Goal: Check status: Check status

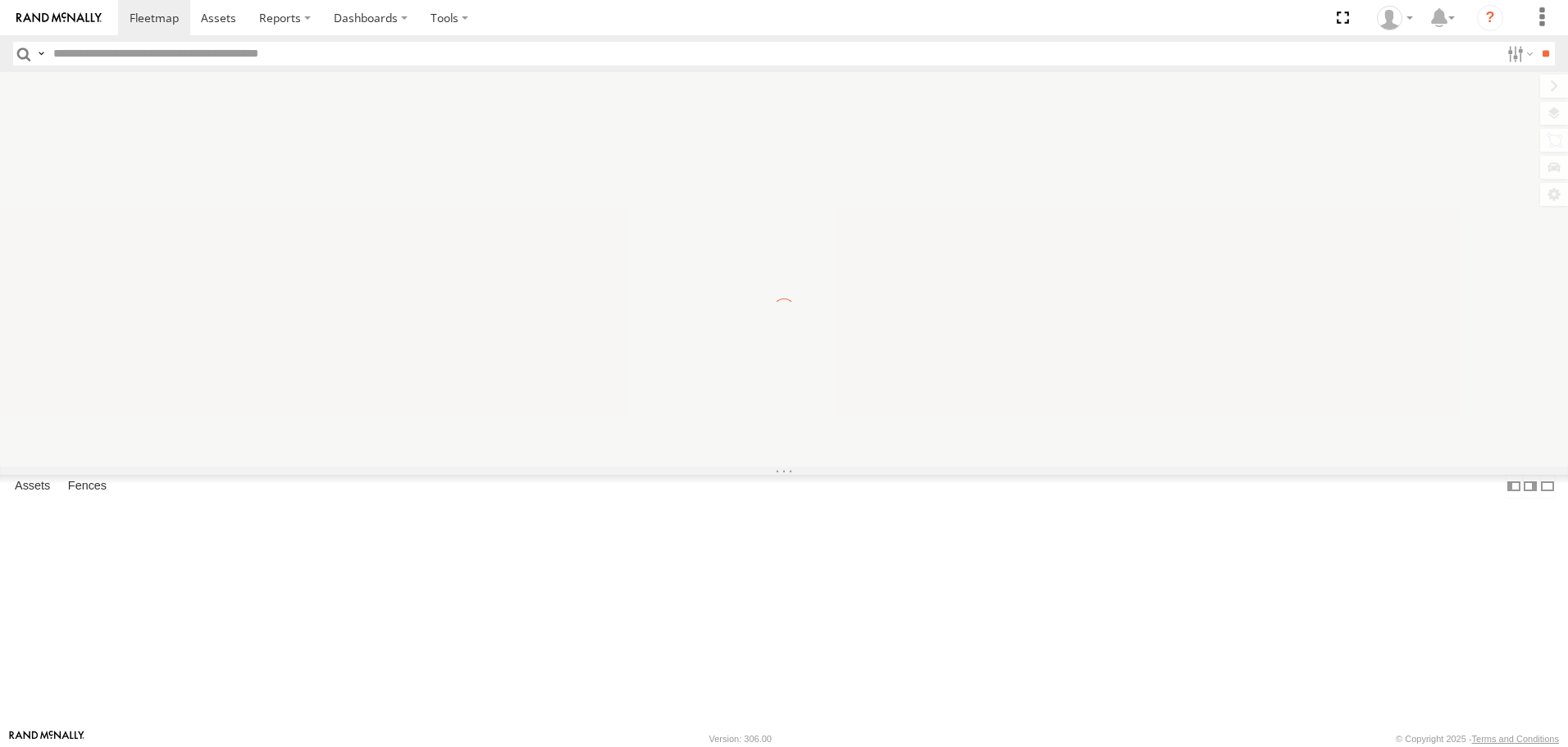
click at [0, 0] on label "×" at bounding box center [0, 0] width 0 height 0
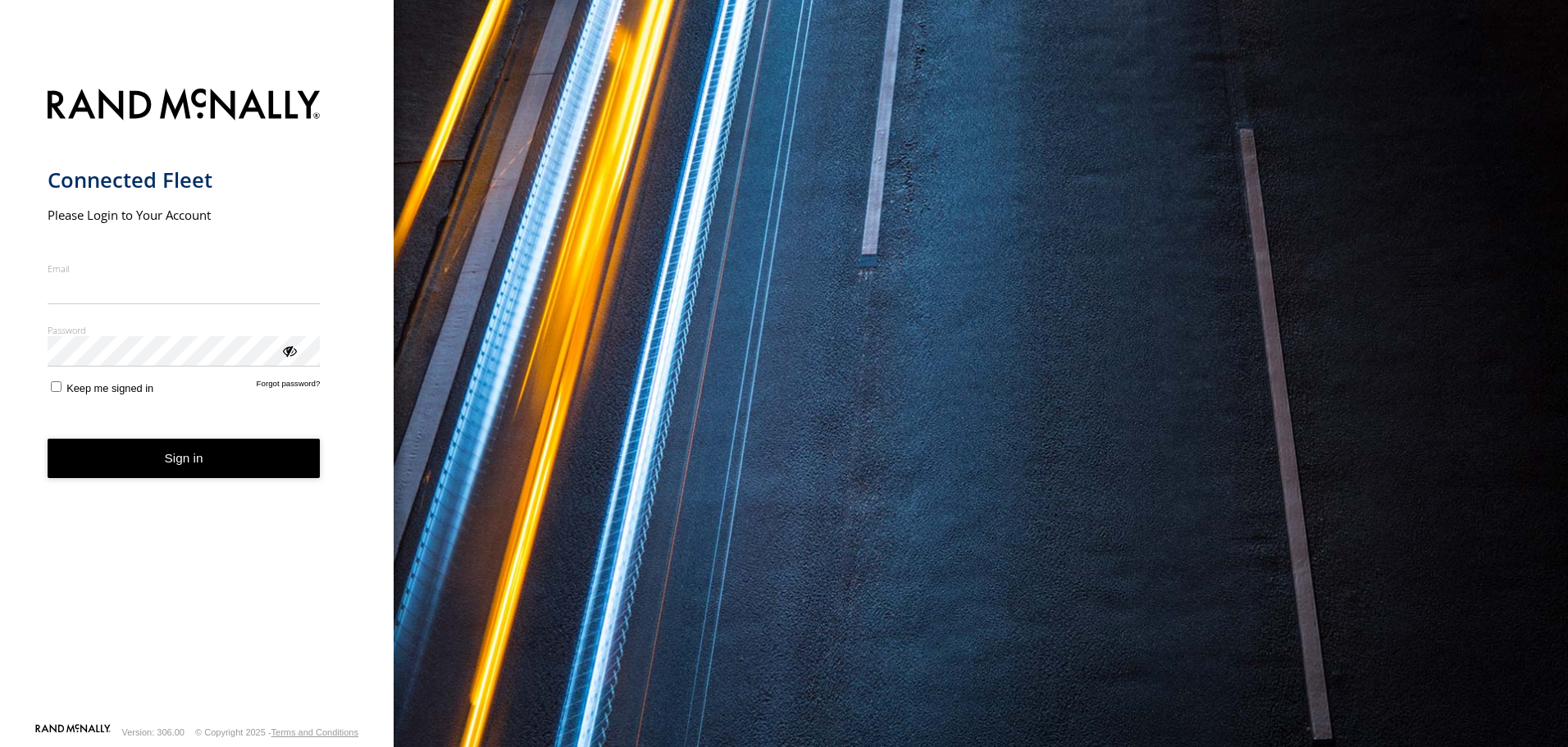
type input "**********"
click at [187, 478] on button "Sign in" at bounding box center [184, 458] width 273 height 40
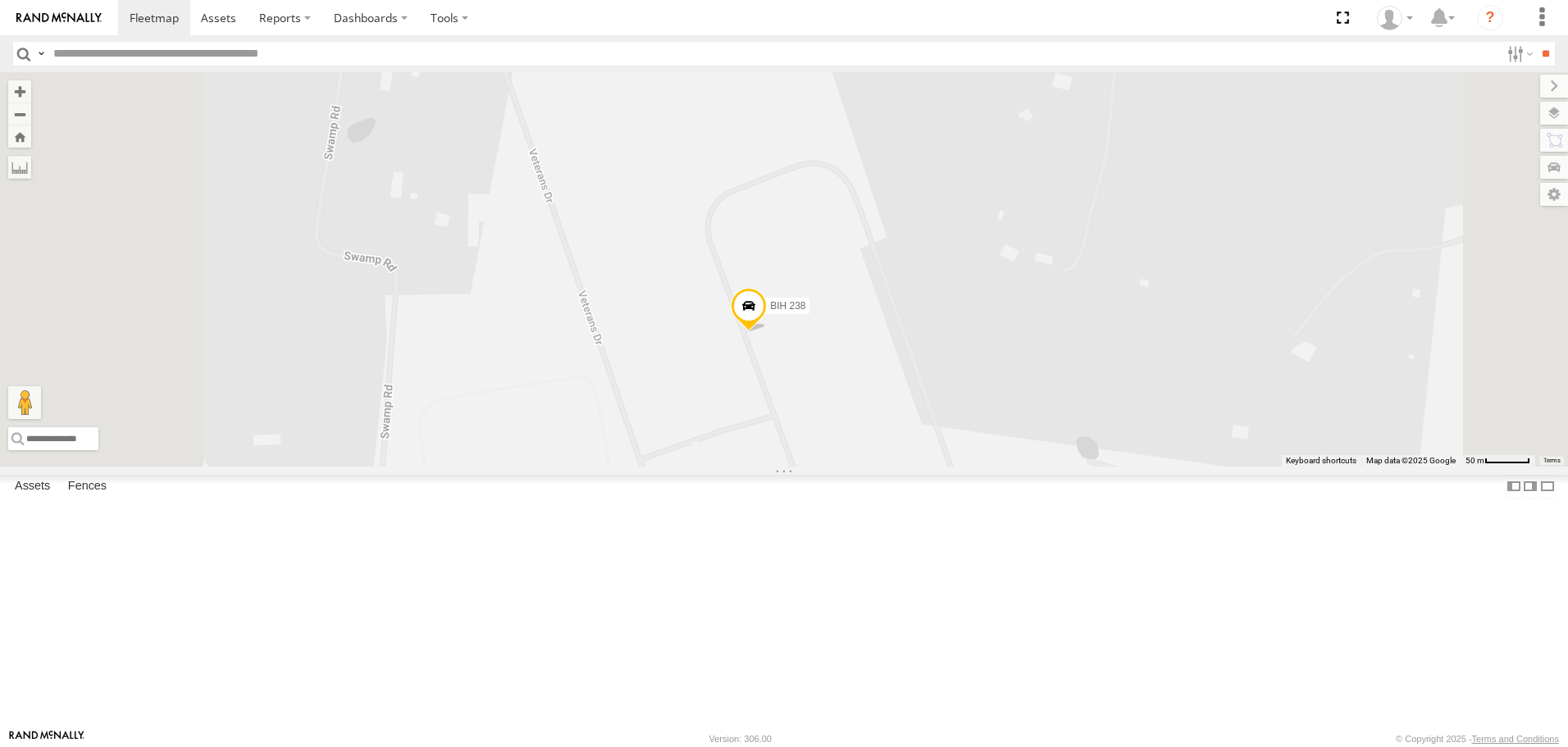
drag, startPoint x: 1090, startPoint y: 654, endPoint x: 1102, endPoint y: 522, distance: 132.5
click at [1100, 466] on div "Not in Service [GEOGRAPHIC_DATA] [GEOGRAPHIC_DATA] 240 BIH 269 [GEOGRAPHIC_DATA…" at bounding box center [784, 269] width 1568 height 394
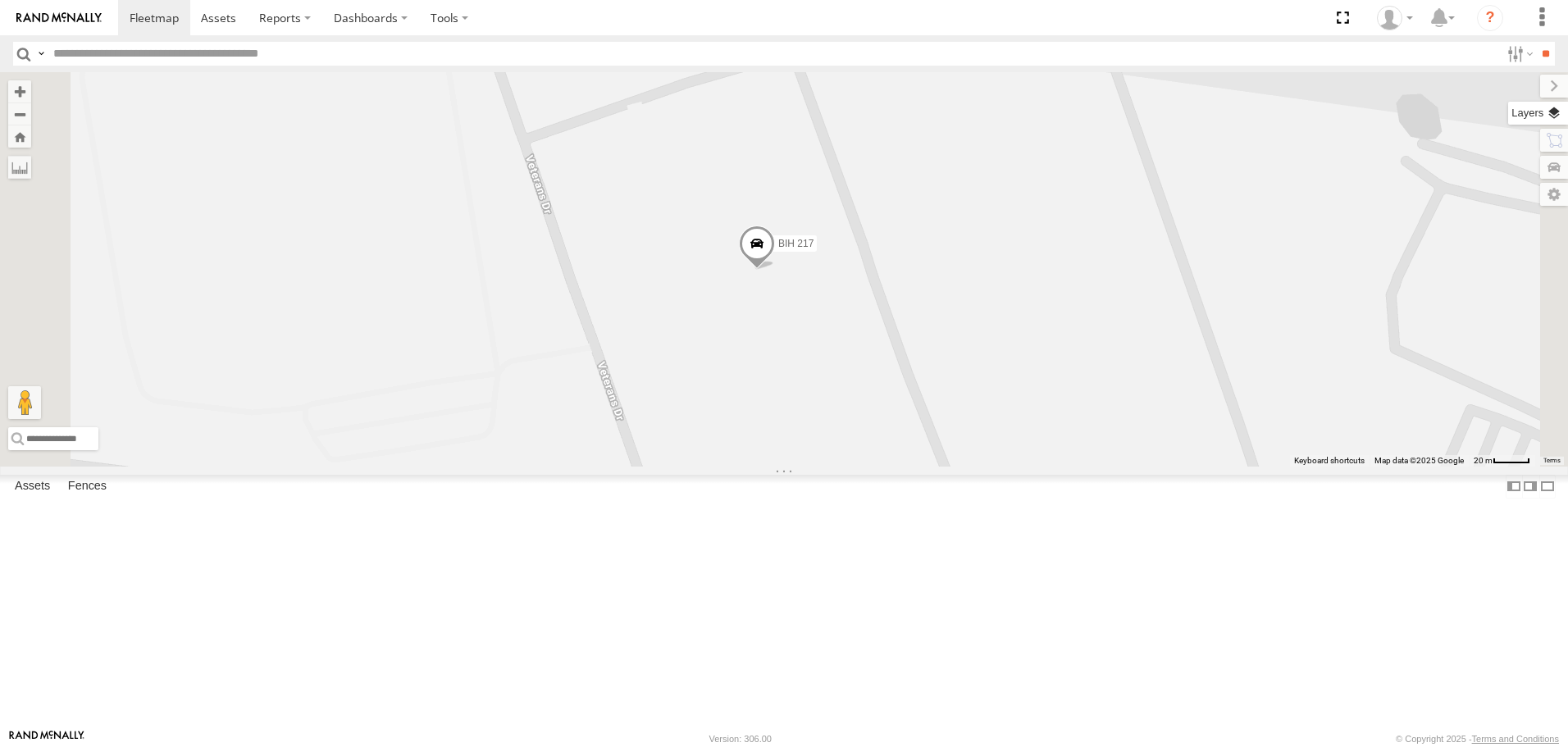
click at [1550, 114] on label at bounding box center [1538, 113] width 60 height 23
click at [0, 0] on span "Basemaps" at bounding box center [0, 0] width 0 height 0
click at [0, 0] on span "Satellite" at bounding box center [0, 0] width 0 height 0
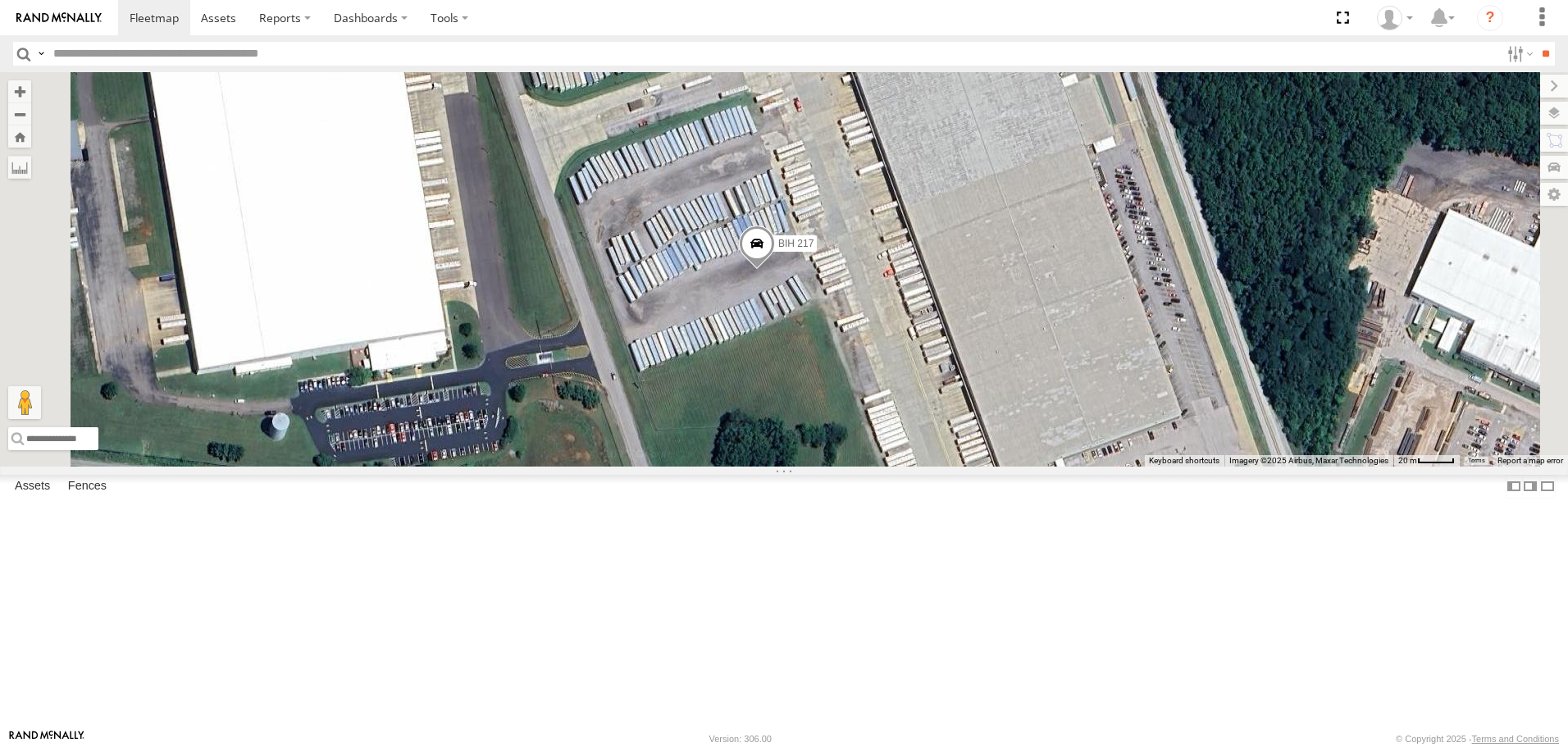
click at [0, 0] on span "Roadmap" at bounding box center [0, 0] width 0 height 0
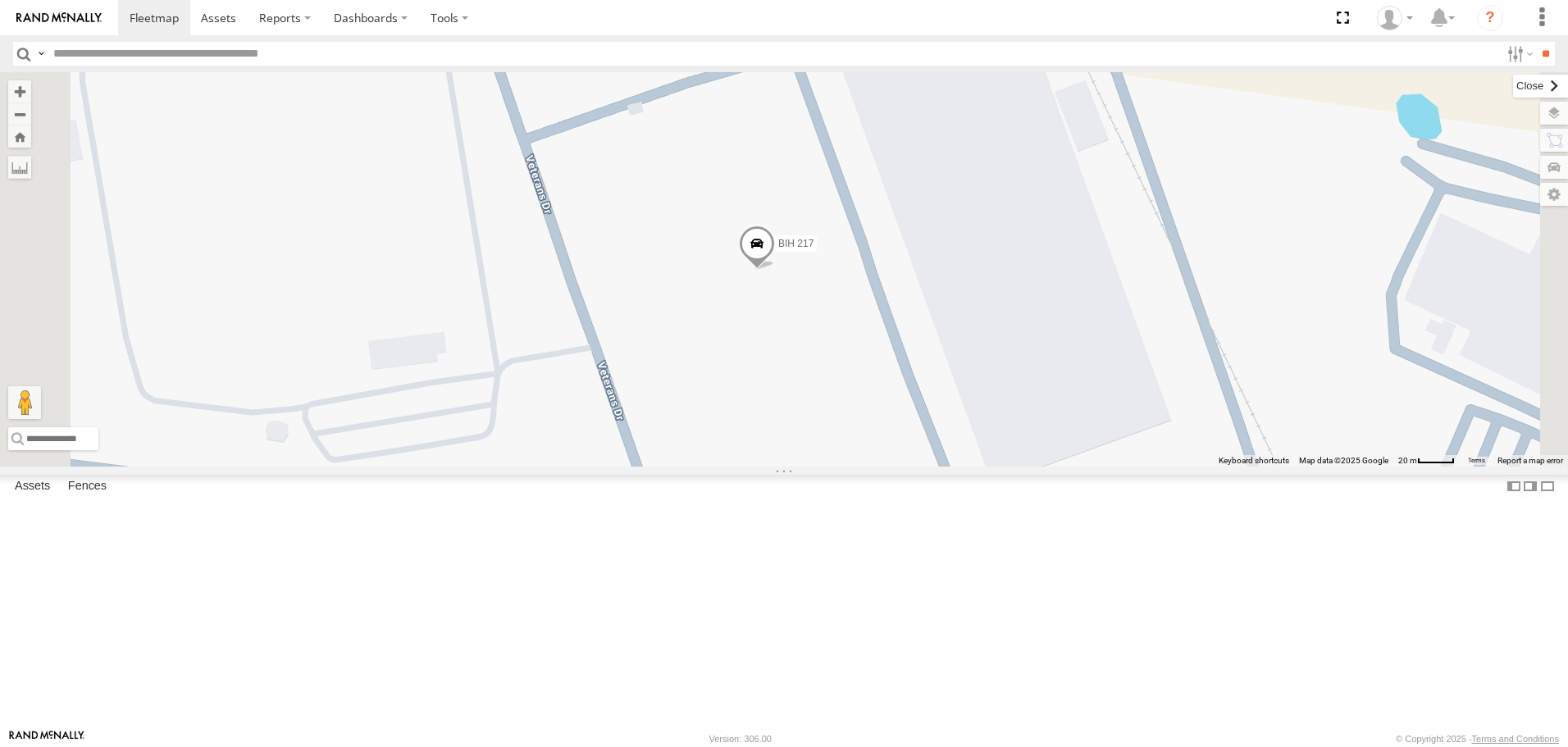
click at [1513, 90] on label at bounding box center [1541, 85] width 55 height 23
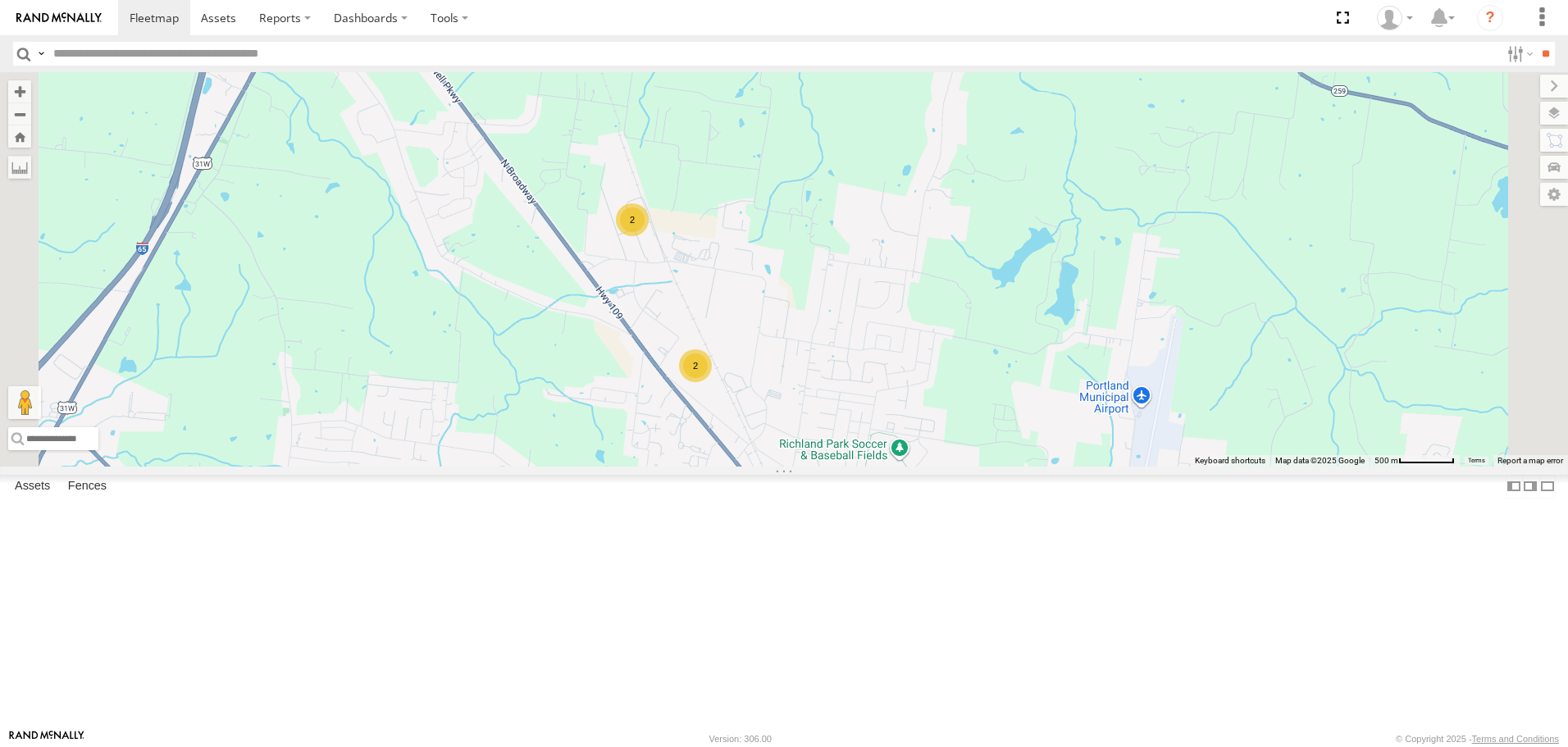
drag, startPoint x: 627, startPoint y: 213, endPoint x: 989, endPoint y: 432, distance: 423.1
click at [973, 427] on div "Not in Service [GEOGRAPHIC_DATA] [GEOGRAPHIC_DATA] 240 BIH 269 [GEOGRAPHIC_DATA…" at bounding box center [784, 269] width 1568 height 394
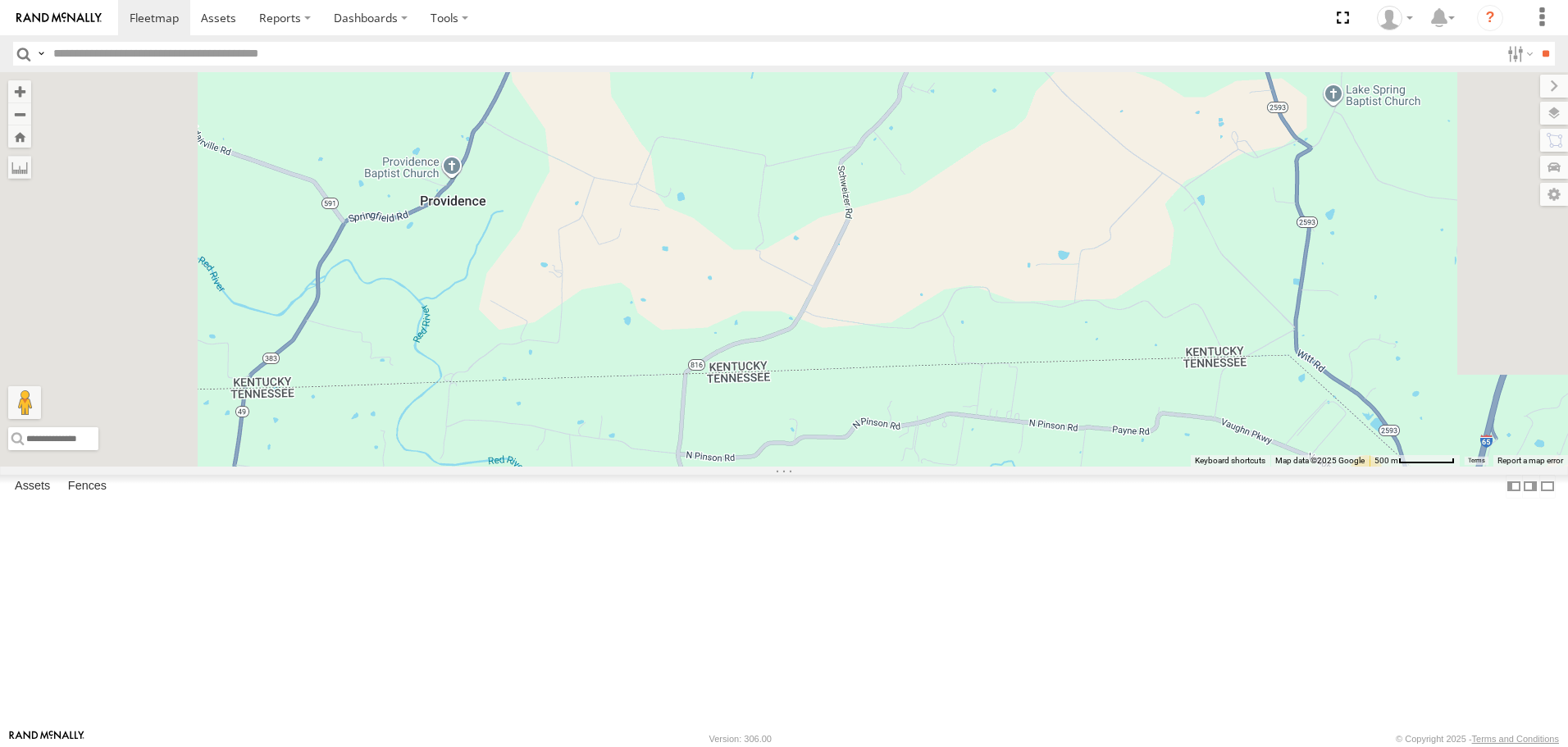
drag, startPoint x: 1328, startPoint y: 565, endPoint x: 1006, endPoint y: 423, distance: 351.9
click at [1006, 423] on div "Not in Service [GEOGRAPHIC_DATA] [GEOGRAPHIC_DATA] 240 BIH 269 [GEOGRAPHIC_DATA…" at bounding box center [784, 269] width 1568 height 394
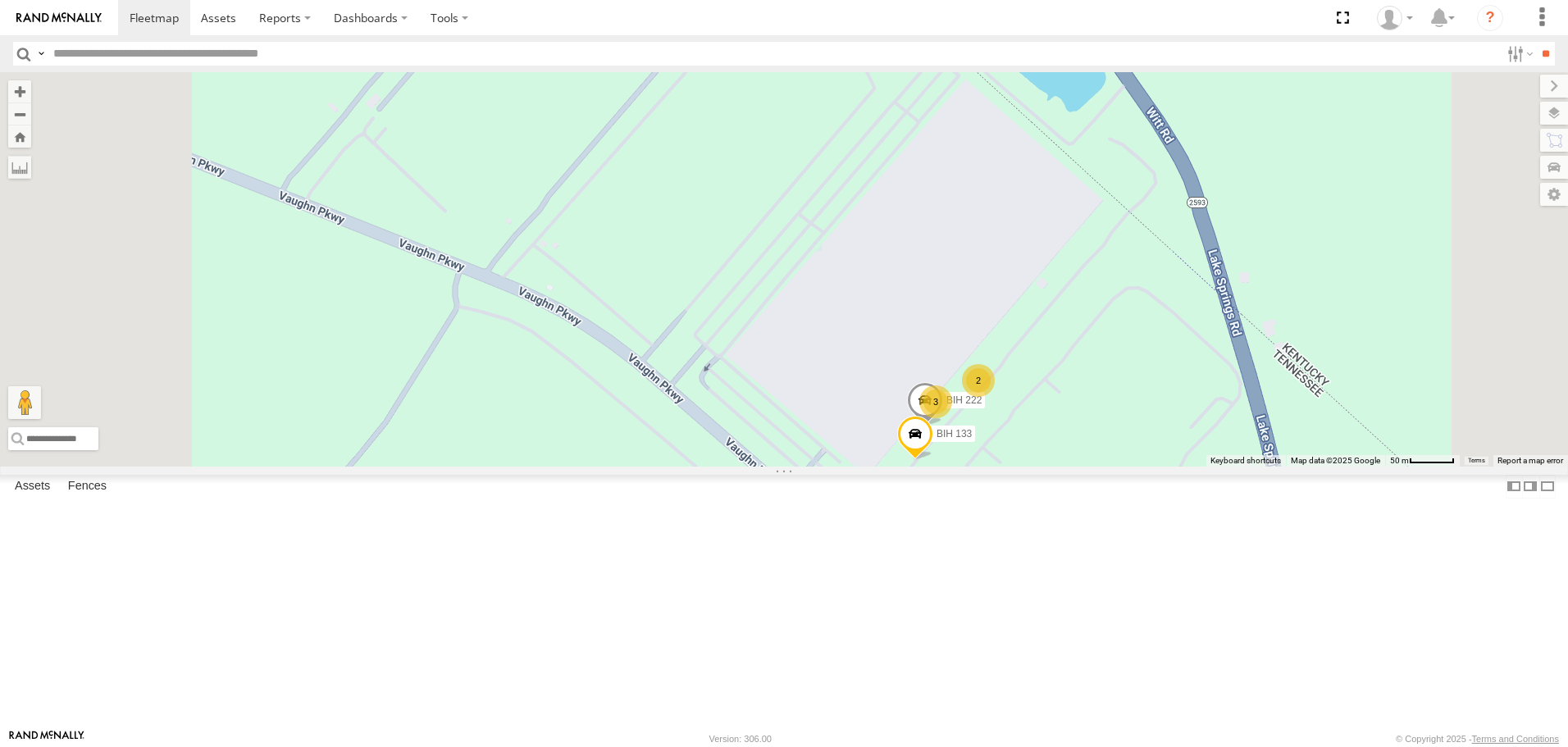
drag, startPoint x: 1093, startPoint y: 278, endPoint x: 1165, endPoint y: 423, distance: 161.9
click at [1165, 423] on div "Not in Service [GEOGRAPHIC_DATA] [GEOGRAPHIC_DATA] 240 BIH 269 [GEOGRAPHIC_DATA…" at bounding box center [784, 269] width 1568 height 394
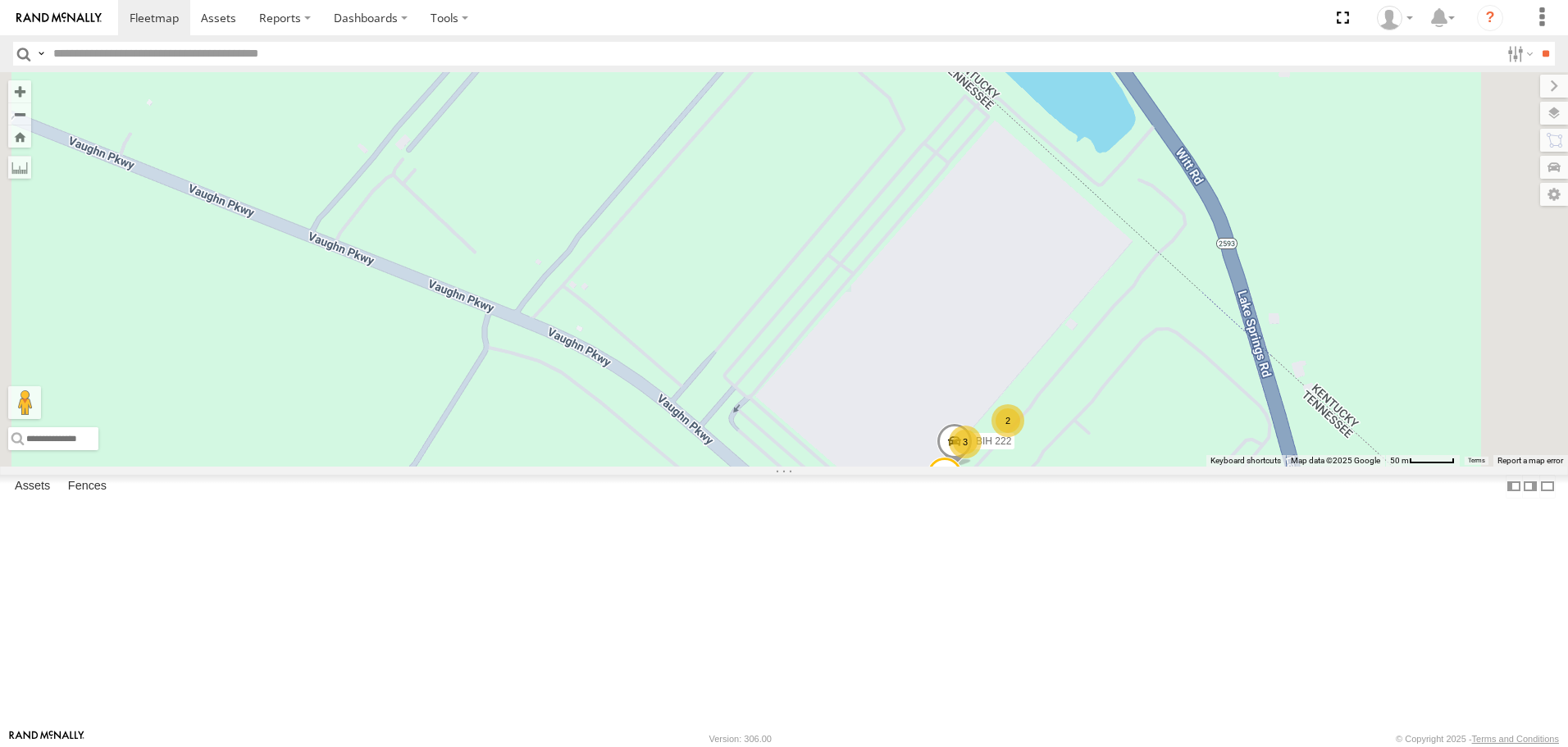
drag, startPoint x: 1252, startPoint y: 530, endPoint x: 1166, endPoint y: 390, distance: 164.3
click at [1170, 394] on div "Not in Service [GEOGRAPHIC_DATA] [GEOGRAPHIC_DATA] 240 BIH 269 [GEOGRAPHIC_DATA…" at bounding box center [784, 269] width 1568 height 394
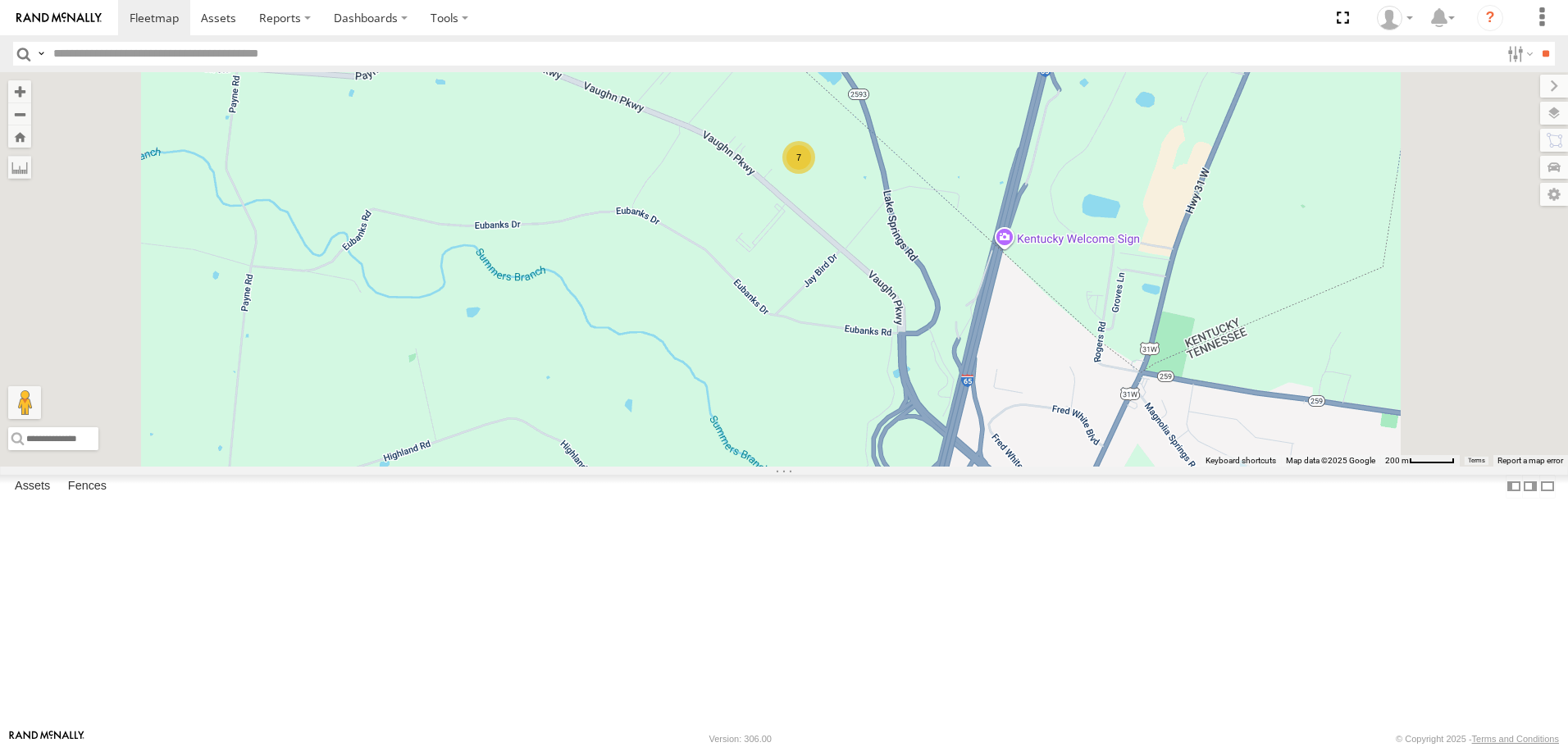
drag, startPoint x: 1228, startPoint y: 495, endPoint x: 905, endPoint y: 71, distance: 533.0
click at [1032, 231] on div "Not in Service [GEOGRAPHIC_DATA] [GEOGRAPHIC_DATA] 240 BIH 269 [GEOGRAPHIC_DATA…" at bounding box center [784, 269] width 1568 height 394
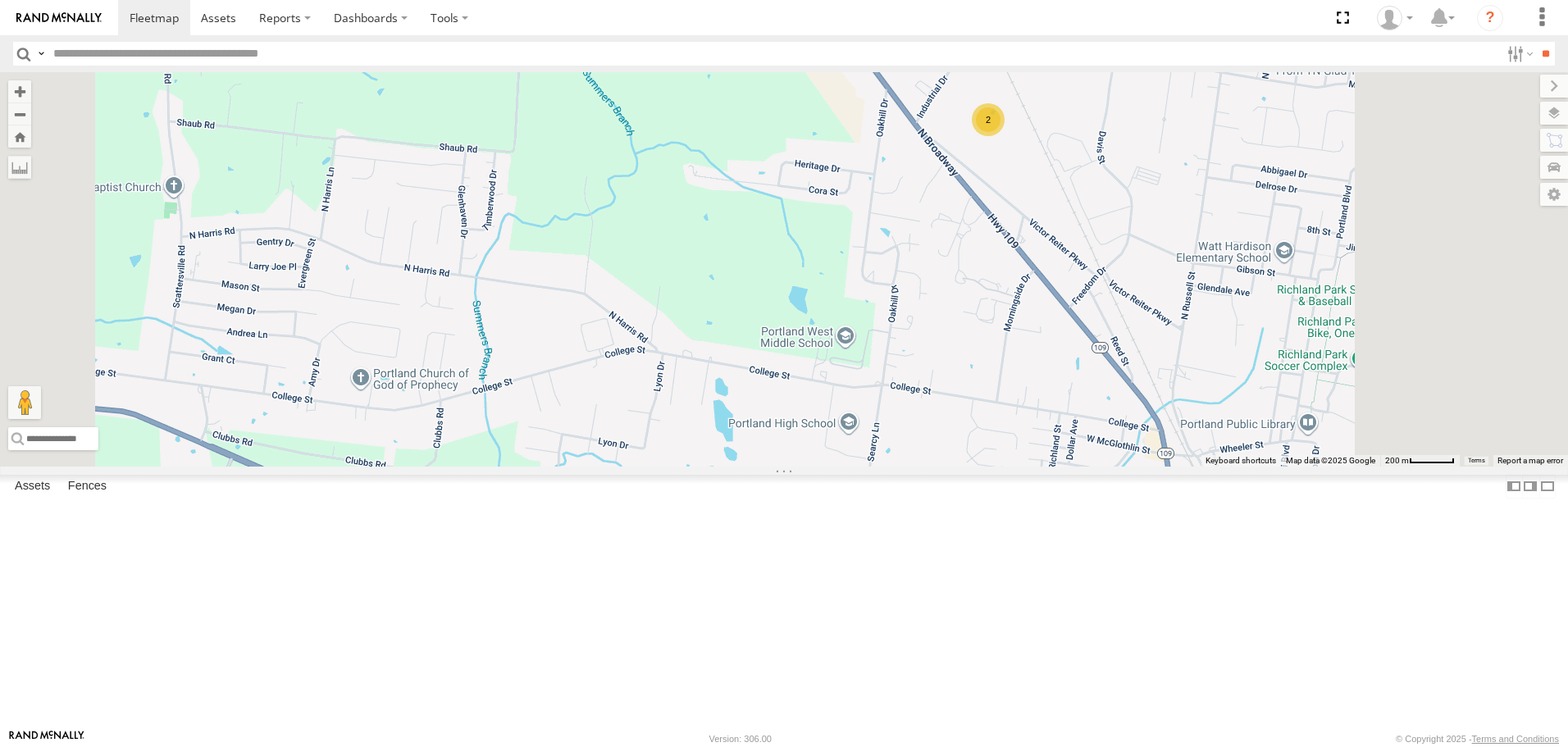
drag, startPoint x: 1116, startPoint y: 361, endPoint x: 1072, endPoint y: 442, distance: 92.2
click at [1072, 441] on div "Not in Service [GEOGRAPHIC_DATA] [GEOGRAPHIC_DATA] 240 BIH 269 [GEOGRAPHIC_DATA…" at bounding box center [784, 269] width 1568 height 394
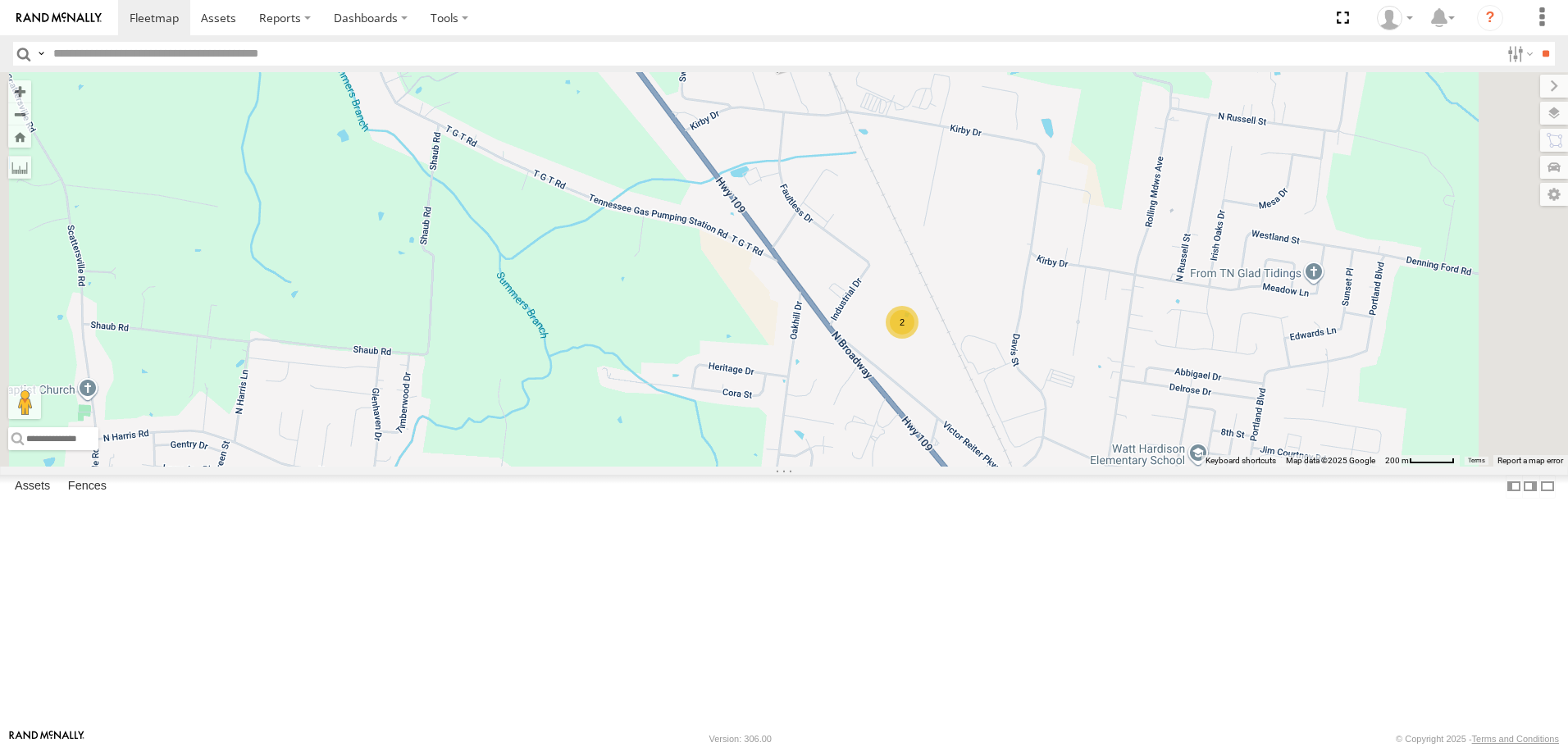
drag, startPoint x: 1111, startPoint y: 246, endPoint x: 1085, endPoint y: 371, distance: 127.7
click at [1085, 371] on div "Not in Service [GEOGRAPHIC_DATA] [GEOGRAPHIC_DATA] 240 BIH 269 [GEOGRAPHIC_DATA…" at bounding box center [784, 269] width 1568 height 394
